Goal: Use online tool/utility: Use online tool/utility

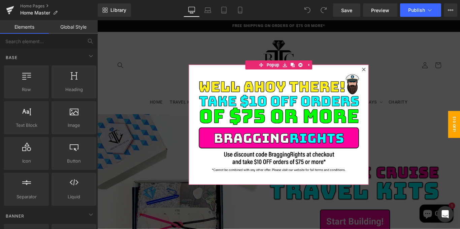
click at [395, 74] on icon at bounding box center [397, 75] width 4 height 4
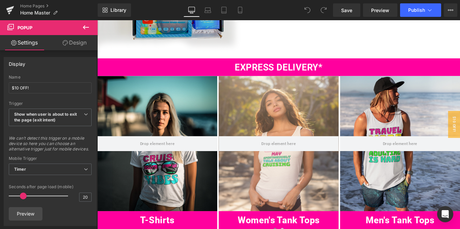
scroll to position [226, 0]
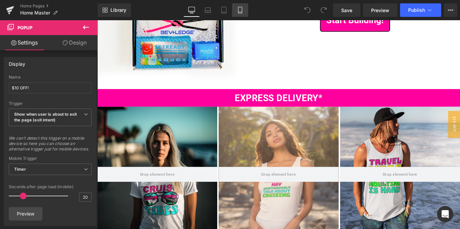
click at [241, 14] on link "Mobile" at bounding box center [240, 9] width 16 height 13
type input "0"
type input "37"
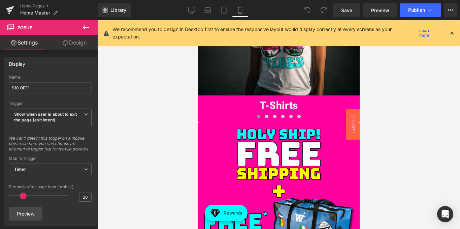
scroll to position [406, 0]
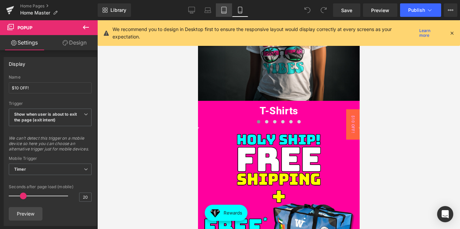
click at [227, 9] on icon at bounding box center [224, 10] width 7 height 7
type input "10"
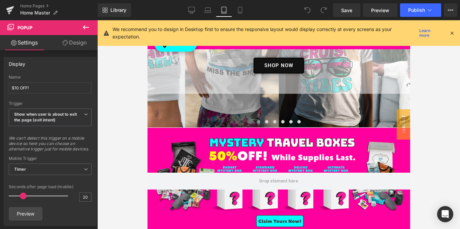
scroll to position [625, 0]
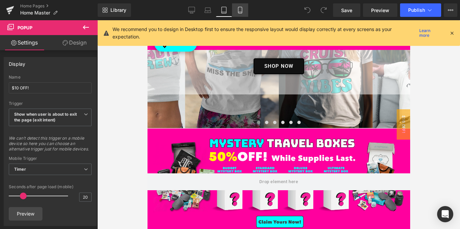
click at [244, 8] on link "Mobile" at bounding box center [240, 9] width 16 height 13
type input "0"
type input "37"
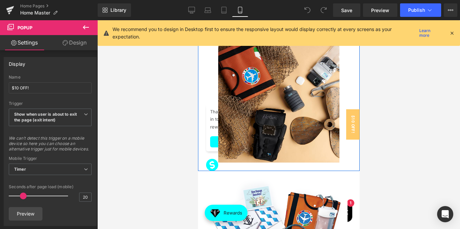
scroll to position [1923, 0]
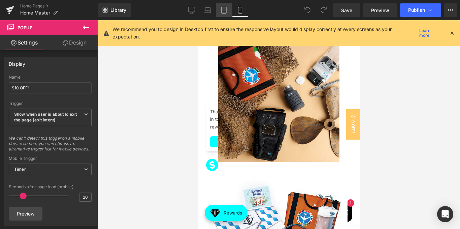
click at [222, 7] on icon at bounding box center [224, 10] width 7 height 7
type input "10"
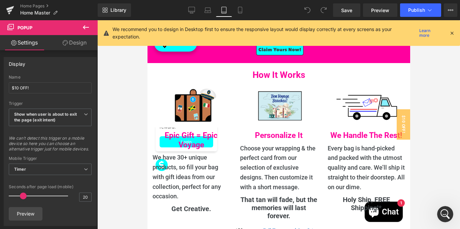
scroll to position [797, 0]
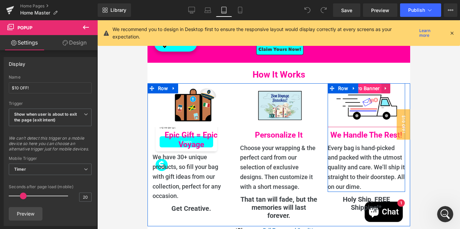
click at [363, 84] on span "Hero Banner" at bounding box center [365, 88] width 32 height 10
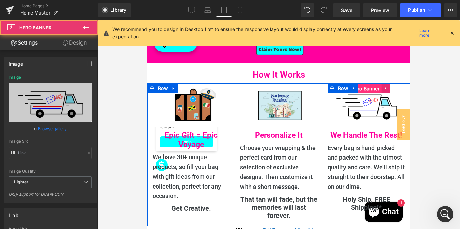
type input "[URL][DOMAIN_NAME]"
